Goal: Information Seeking & Learning: Learn about a topic

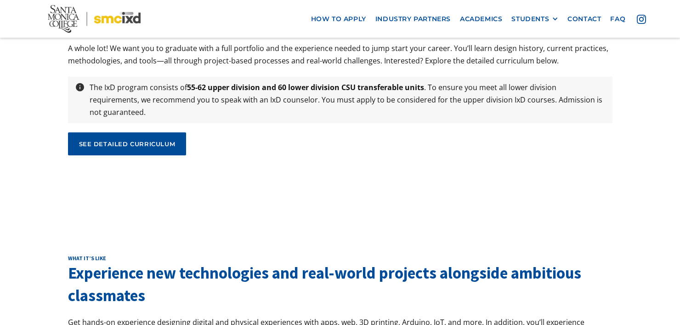
scroll to position [3127, 0]
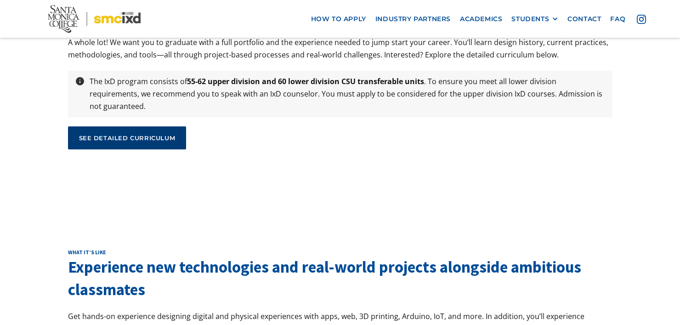
click at [153, 126] on link "see detailed curriculum" at bounding box center [127, 137] width 119 height 23
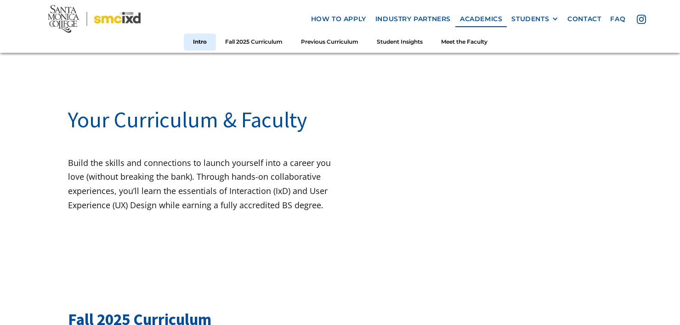
scroll to position [46, 0]
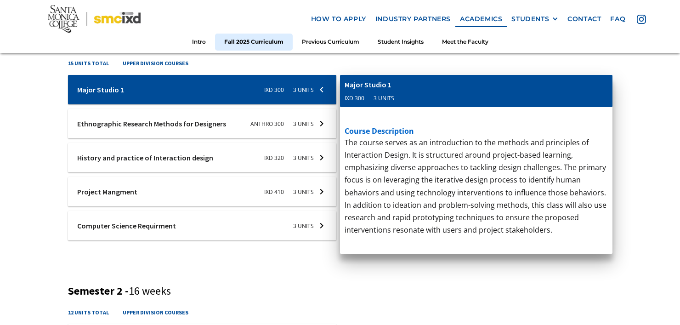
scroll to position [368, 0]
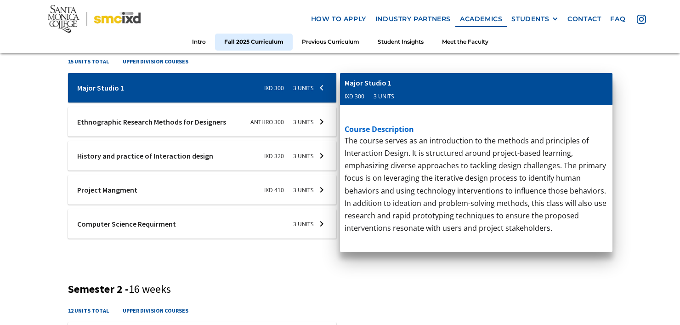
click at [301, 156] on div at bounding box center [202, 155] width 269 height 29
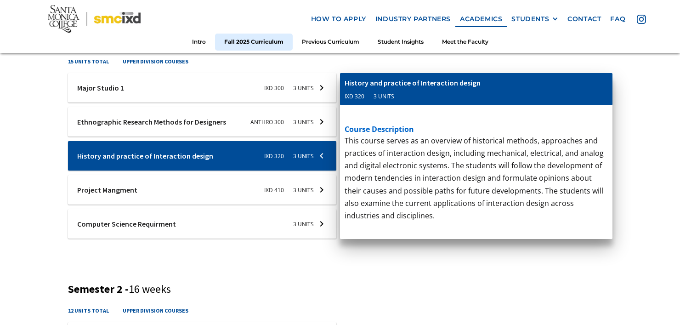
click at [255, 185] on div at bounding box center [202, 189] width 269 height 29
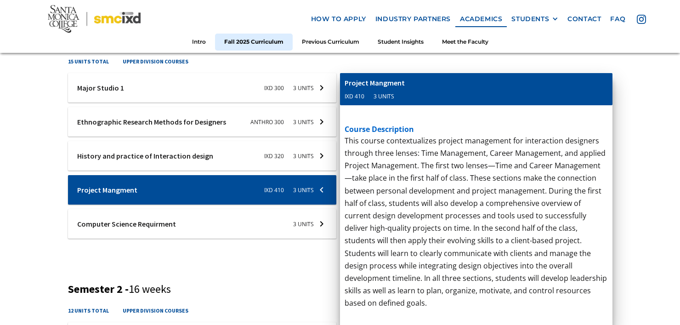
click at [275, 220] on div at bounding box center [202, 223] width 269 height 29
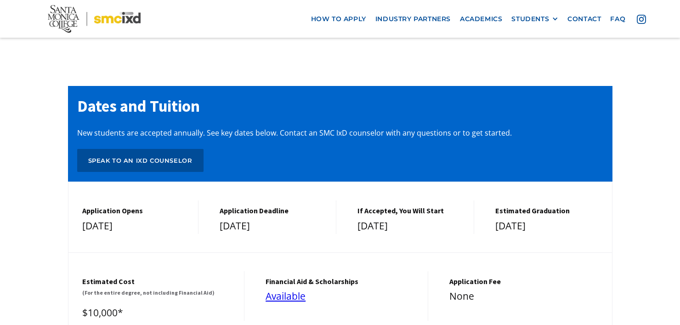
scroll to position [3814, 0]
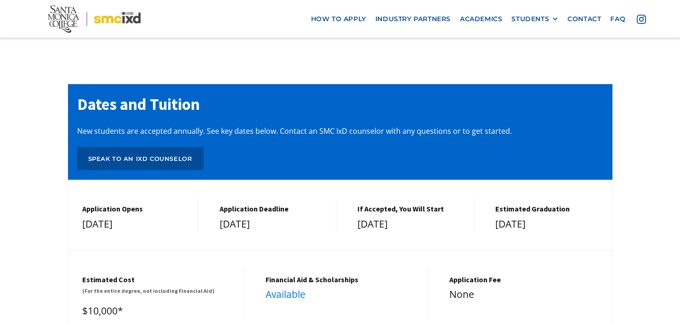
click at [287, 288] on link "Available" at bounding box center [286, 294] width 40 height 13
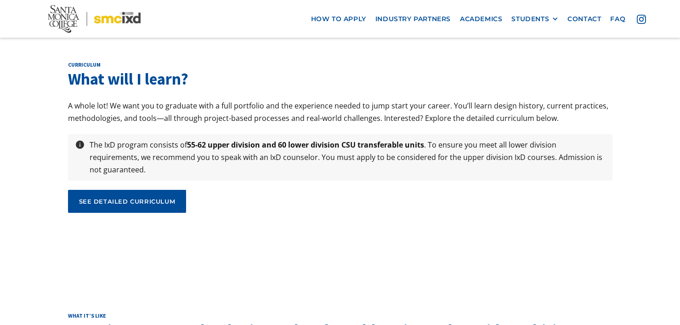
scroll to position [3079, 0]
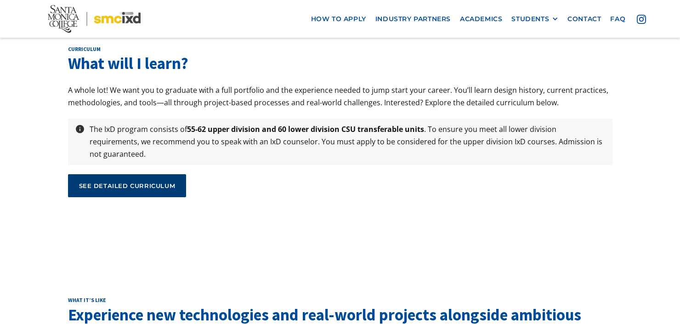
click at [129, 182] on div "see detailed curriculum" at bounding box center [127, 186] width 96 height 8
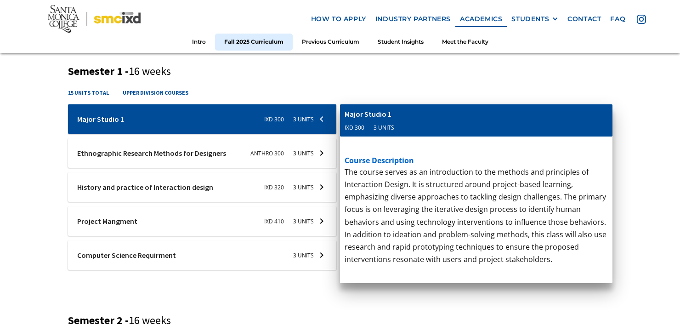
scroll to position [368, 0]
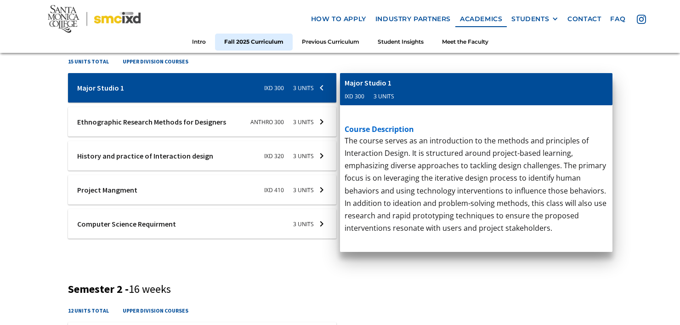
click at [293, 123] on div at bounding box center [202, 121] width 269 height 29
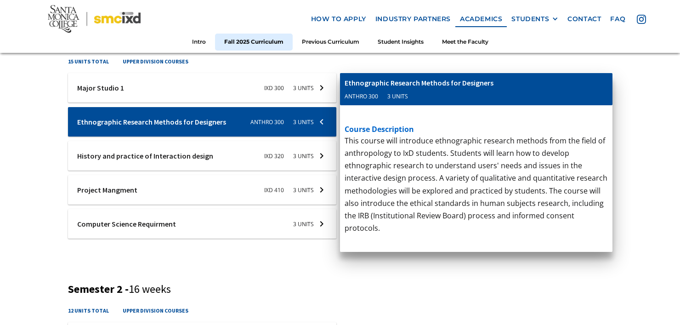
click at [263, 152] on div at bounding box center [202, 155] width 269 height 29
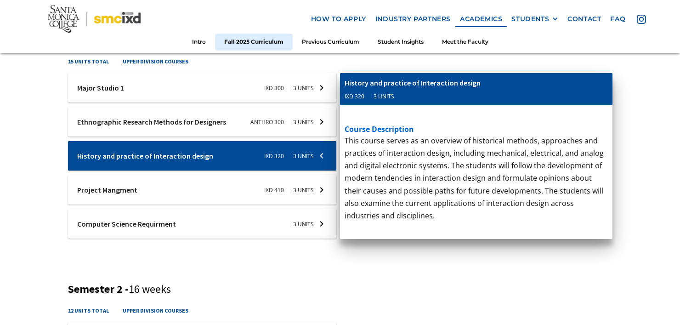
click at [317, 190] on div at bounding box center [202, 189] width 269 height 29
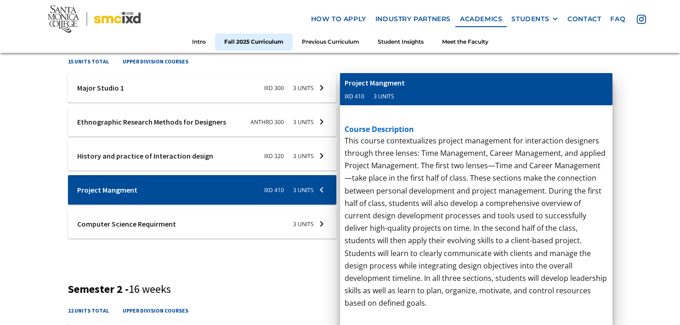
click at [319, 216] on div at bounding box center [202, 223] width 269 height 29
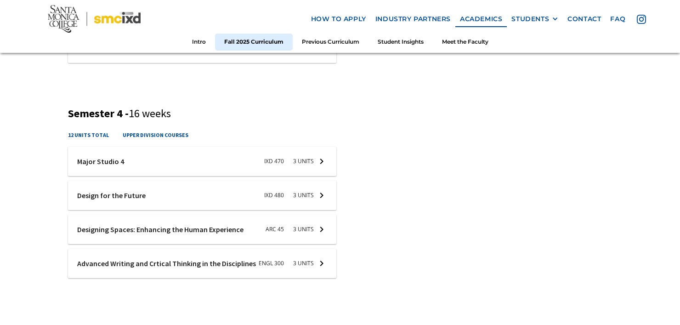
scroll to position [1011, 0]
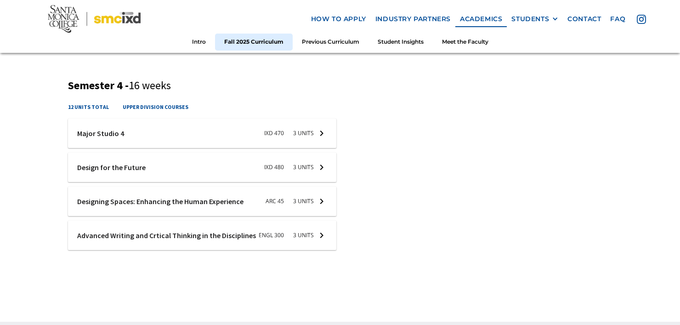
click at [306, 138] on div at bounding box center [202, 133] width 269 height 29
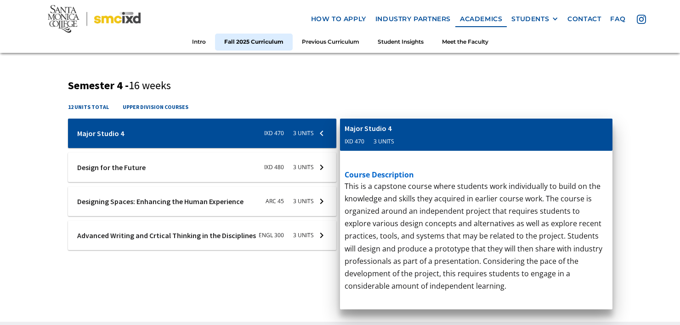
click at [308, 166] on div at bounding box center [202, 167] width 269 height 29
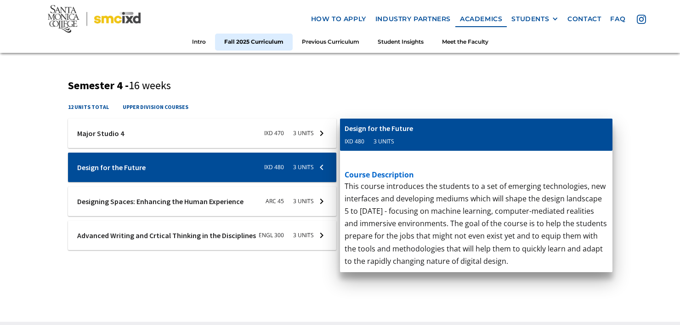
click at [307, 199] on div at bounding box center [202, 201] width 269 height 29
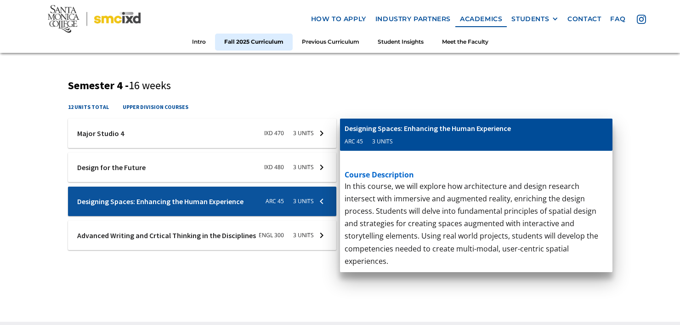
click at [312, 228] on div at bounding box center [202, 235] width 269 height 29
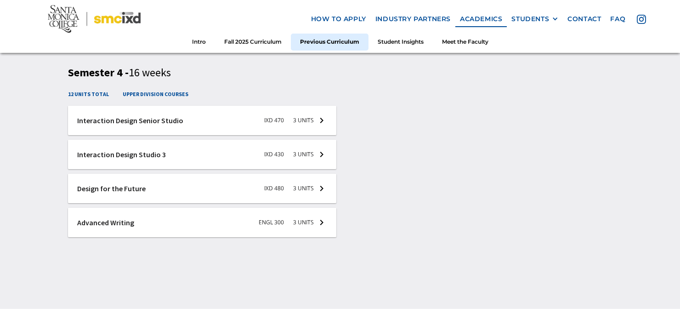
scroll to position [2114, 0]
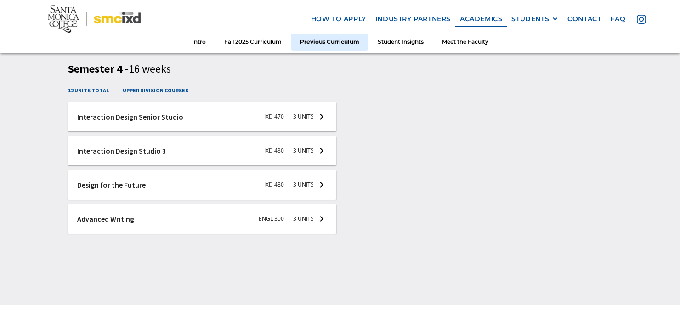
click at [301, 125] on div at bounding box center [202, 116] width 269 height 29
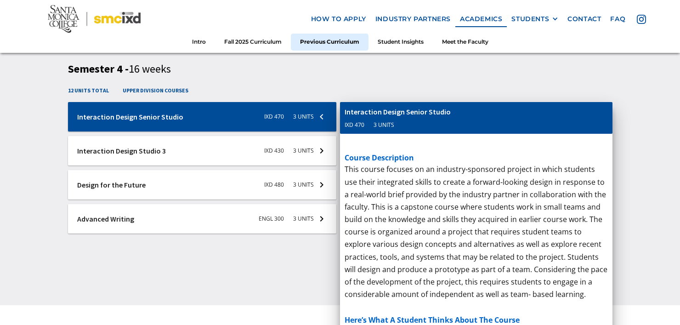
click at [304, 158] on div at bounding box center [202, 150] width 269 height 29
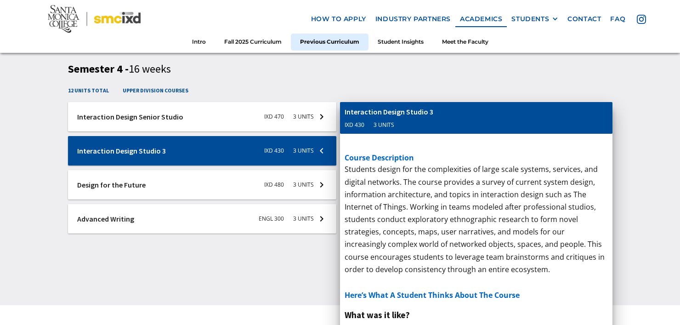
click at [312, 115] on div at bounding box center [202, 116] width 269 height 29
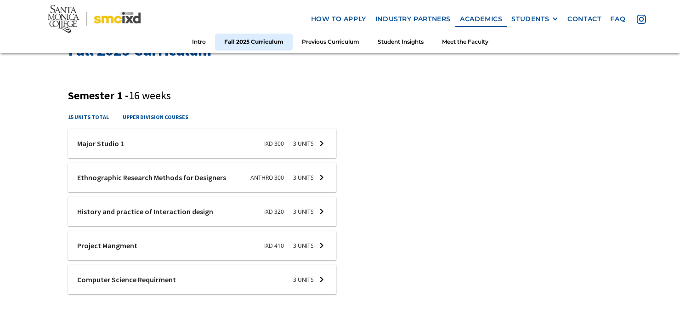
scroll to position [322, 0]
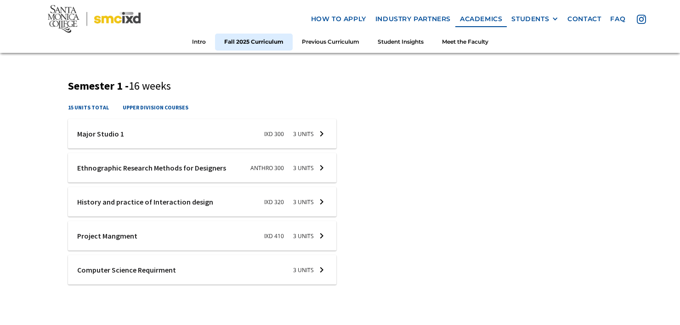
click at [310, 121] on div at bounding box center [202, 133] width 269 height 29
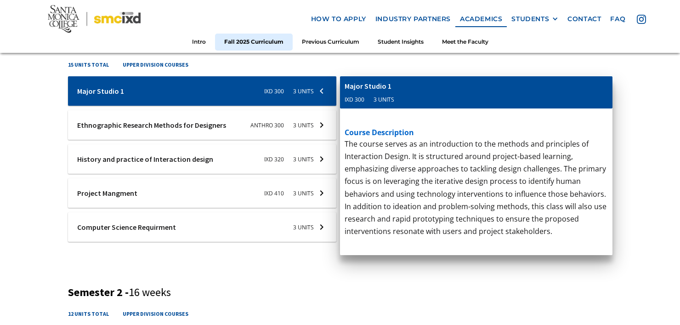
scroll to position [368, 0]
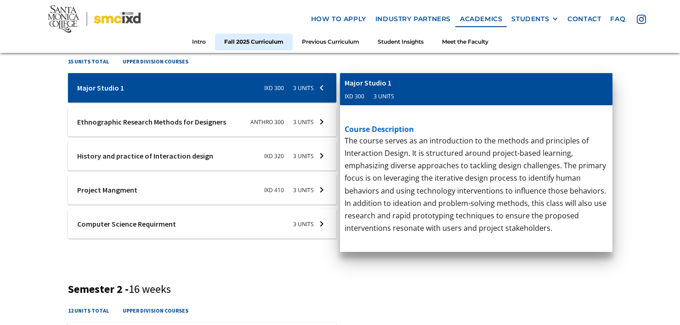
click at [412, 287] on p "This course contextualizes project management for interaction designers through…" at bounding box center [476, 222] width 263 height 175
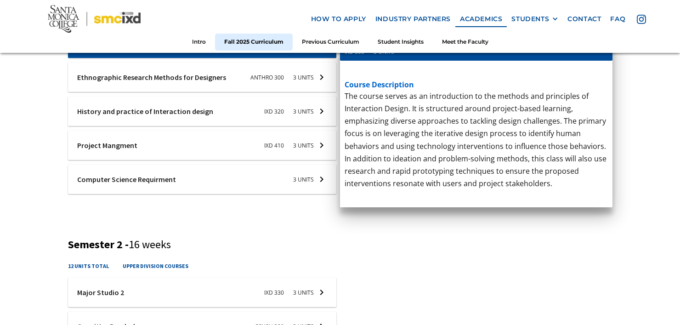
scroll to position [414, 0]
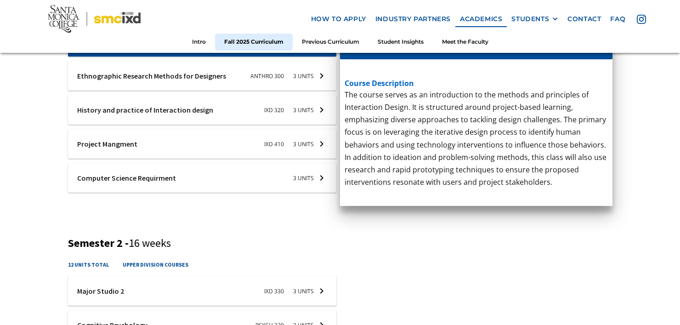
click at [313, 112] on div at bounding box center [202, 109] width 269 height 29
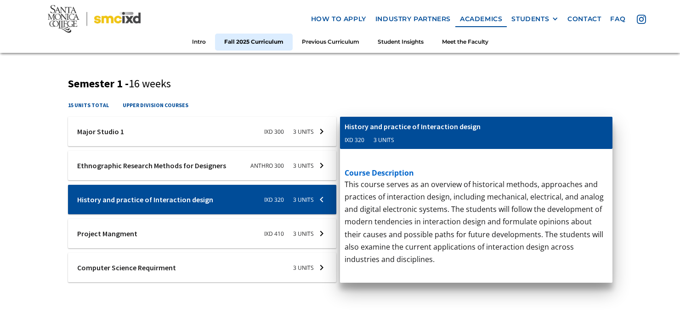
scroll to position [322, 0]
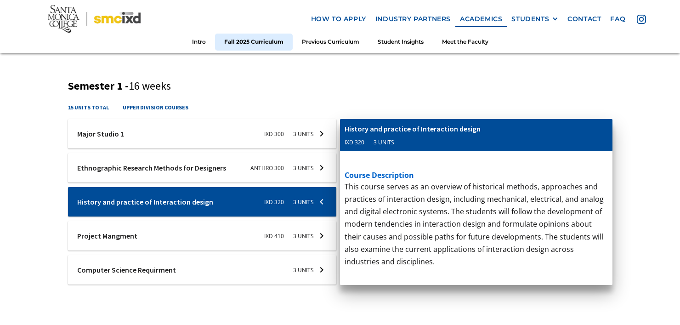
click at [307, 166] on div at bounding box center [202, 167] width 269 height 29
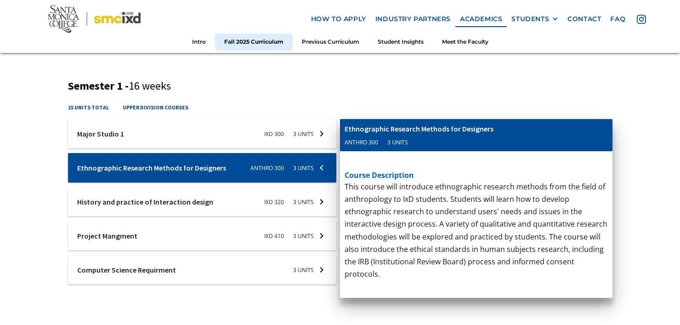
click at [479, 241] on div "cis-web-dev Computer Science Requirment 3 units course description CS 7 - Progr…" at bounding box center [476, 207] width 272 height 177
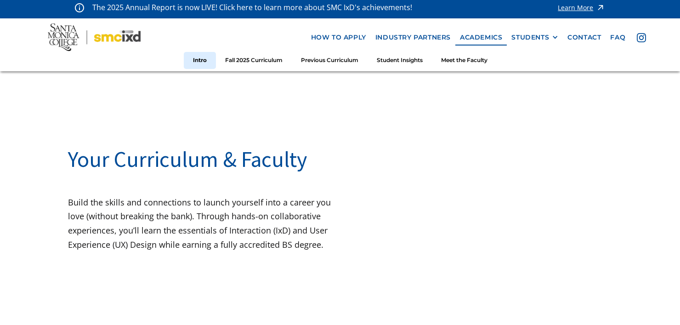
scroll to position [0, 0]
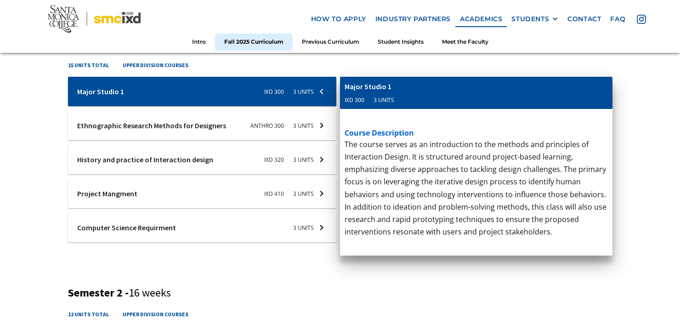
scroll to position [368, 0]
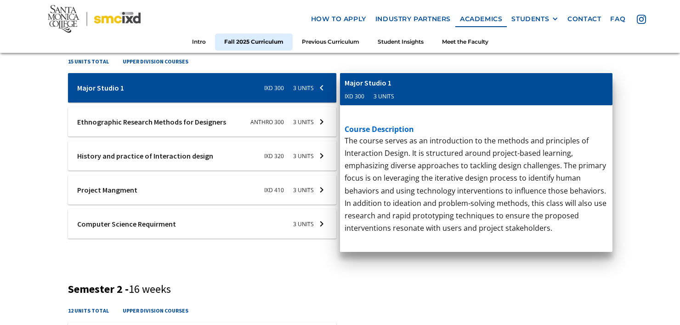
click at [278, 239] on div "Ixd-310-studio-1 Major Studio 1 IXD 300 3 units course description The course s…" at bounding box center [202, 158] width 269 height 170
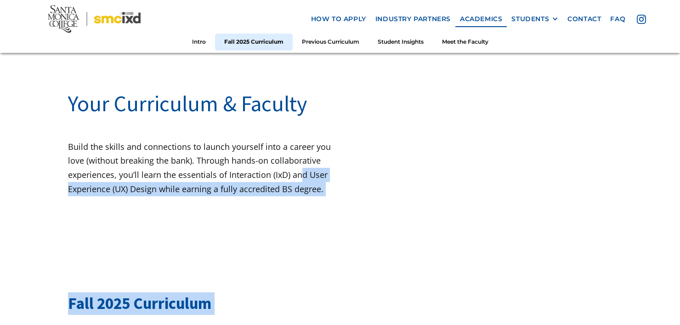
scroll to position [0, 0]
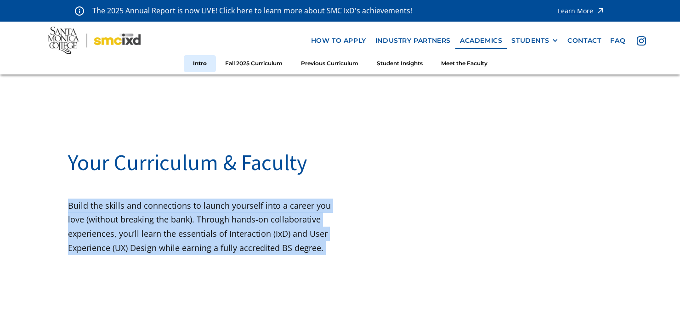
drag, startPoint x: 335, startPoint y: 295, endPoint x: 65, endPoint y: 205, distance: 284.8
copy body "Build the skills and connections to launch yourself into a career you love (wit…"
click at [250, 272] on div "Your Curriculum & Faculty Build the skills and connections to launch yourself i…" at bounding box center [204, 208] width 272 height 139
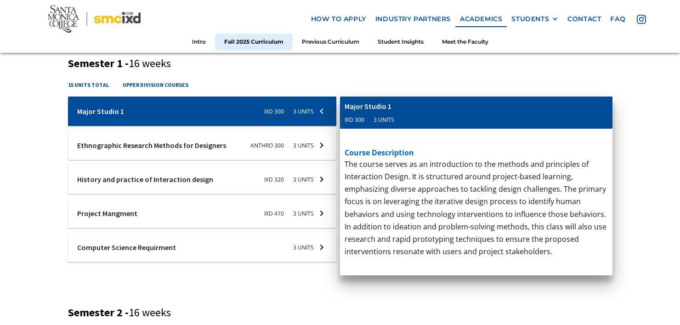
scroll to position [368, 0]
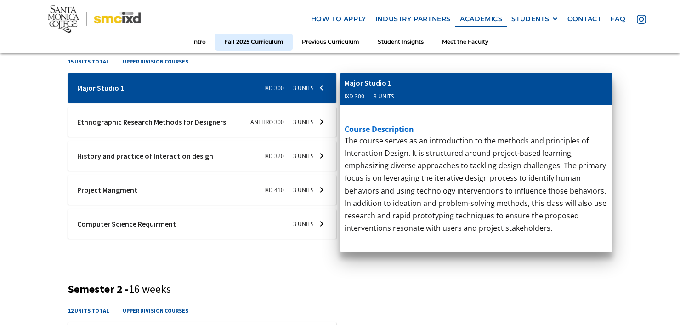
drag, startPoint x: 126, startPoint y: 87, endPoint x: 67, endPoint y: 89, distance: 58.9
click at [68, 89] on div at bounding box center [202, 87] width 269 height 29
drag, startPoint x: 43, startPoint y: 79, endPoint x: 142, endPoint y: 91, distance: 99.9
drag, startPoint x: 406, startPoint y: 84, endPoint x: 346, endPoint y: 80, distance: 60.3
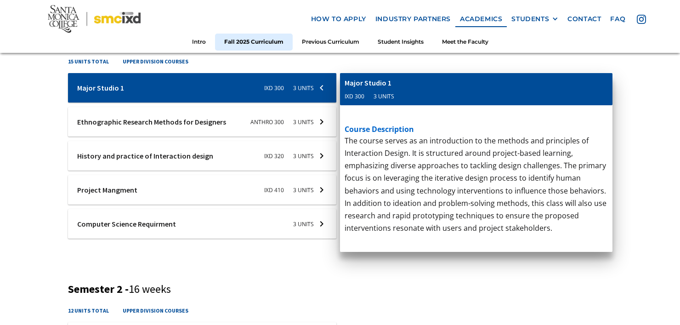
click at [346, 80] on div "Computer Science Requirment" at bounding box center [394, 83] width 99 height 10
click at [352, 85] on div "Computer Science Requirment" at bounding box center [394, 83] width 99 height 10
drag, startPoint x: 352, startPoint y: 85, endPoint x: 389, endPoint y: 82, distance: 37.4
click at [389, 82] on div "Computer Science Requirment" at bounding box center [394, 83] width 99 height 10
copy div "mputer Sci"
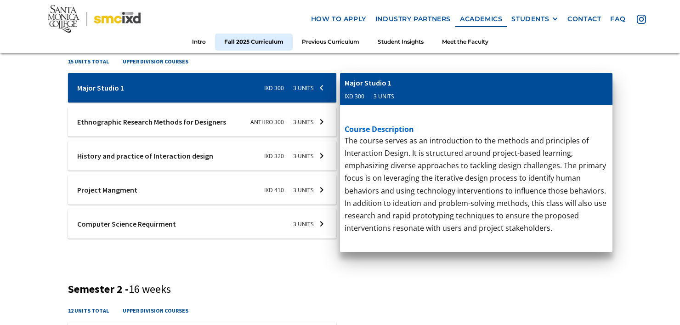
click at [362, 82] on div "Computer Science Requirment" at bounding box center [394, 83] width 99 height 10
drag, startPoint x: 362, startPoint y: 82, endPoint x: 394, endPoint y: 84, distance: 32.7
click at [394, 84] on div "Computer Science Requirment" at bounding box center [394, 83] width 99 height 10
click at [412, 212] on div "cis-web-dev Computer Science Requirment 3 units course description CS 7 - Progr…" at bounding box center [476, 161] width 272 height 177
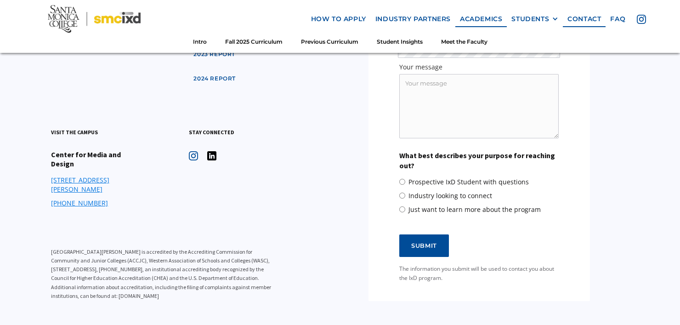
scroll to position [3522, 0]
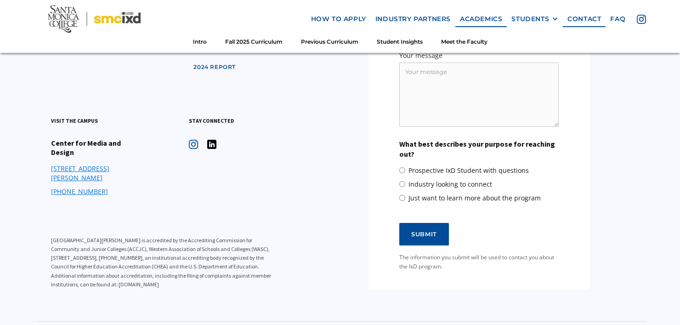
click at [409, 193] on span "Just want to learn more about the program" at bounding box center [475, 197] width 132 height 9
click at [405, 195] on input "Just want to learn more about the program" at bounding box center [402, 198] width 6 height 6
radio input "true"
click at [422, 223] on input "Submit" at bounding box center [424, 234] width 50 height 23
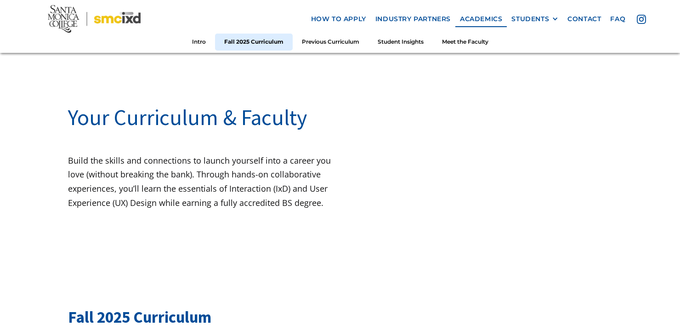
scroll to position [0, 0]
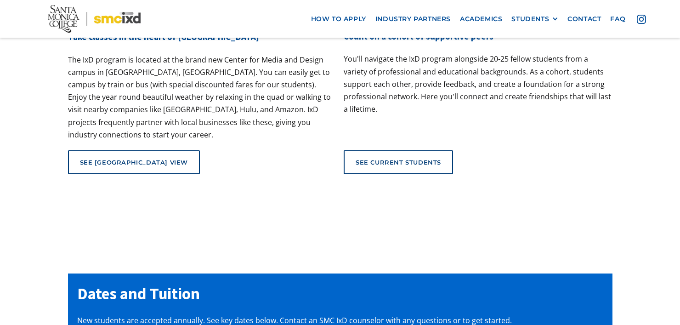
scroll to position [3005, 0]
